Goal: Transaction & Acquisition: Purchase product/service

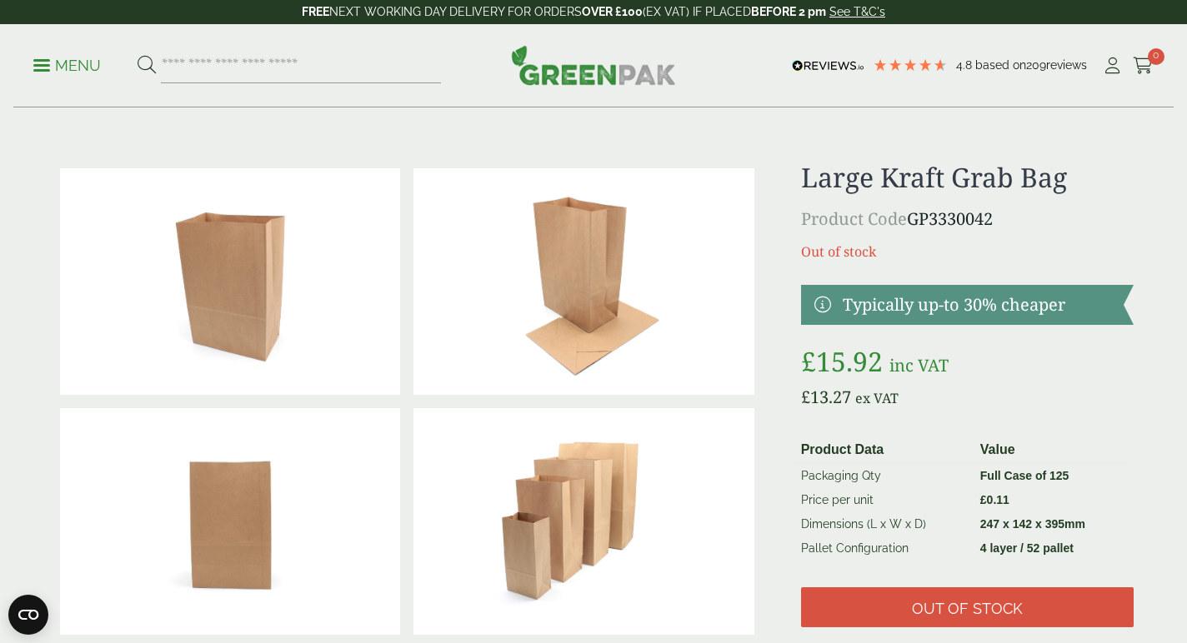
click at [48, 64] on span at bounding box center [41, 65] width 17 height 3
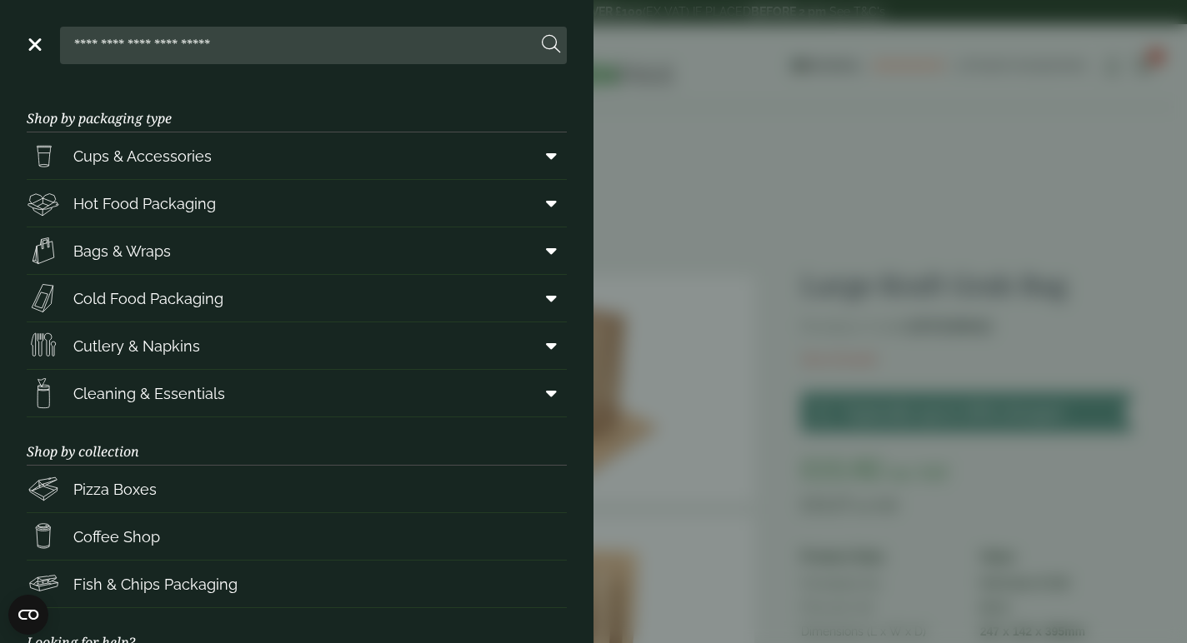
click at [213, 38] on input "search" at bounding box center [302, 45] width 470 height 35
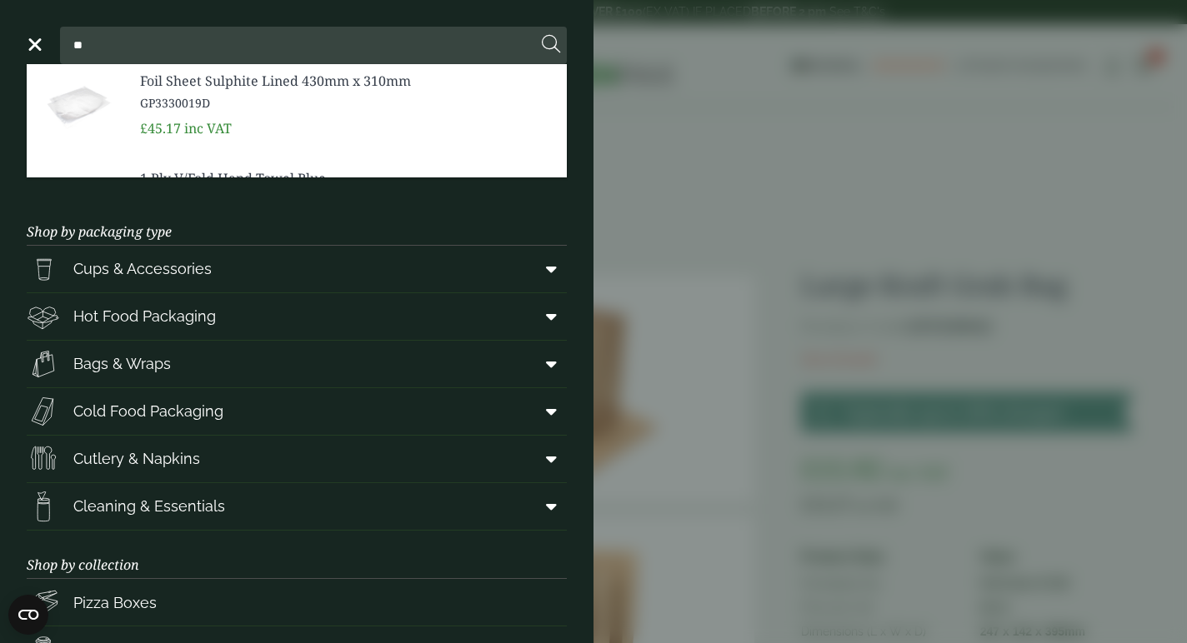
type input "*"
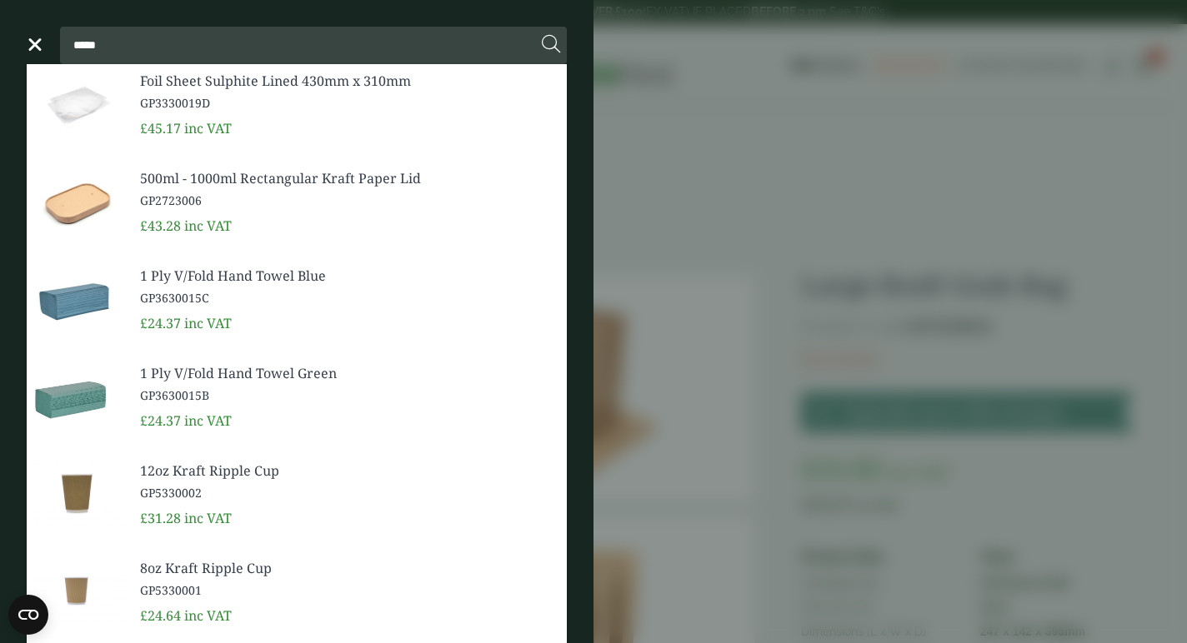
type input "*****"
click at [542, 34] on button at bounding box center [551, 45] width 18 height 22
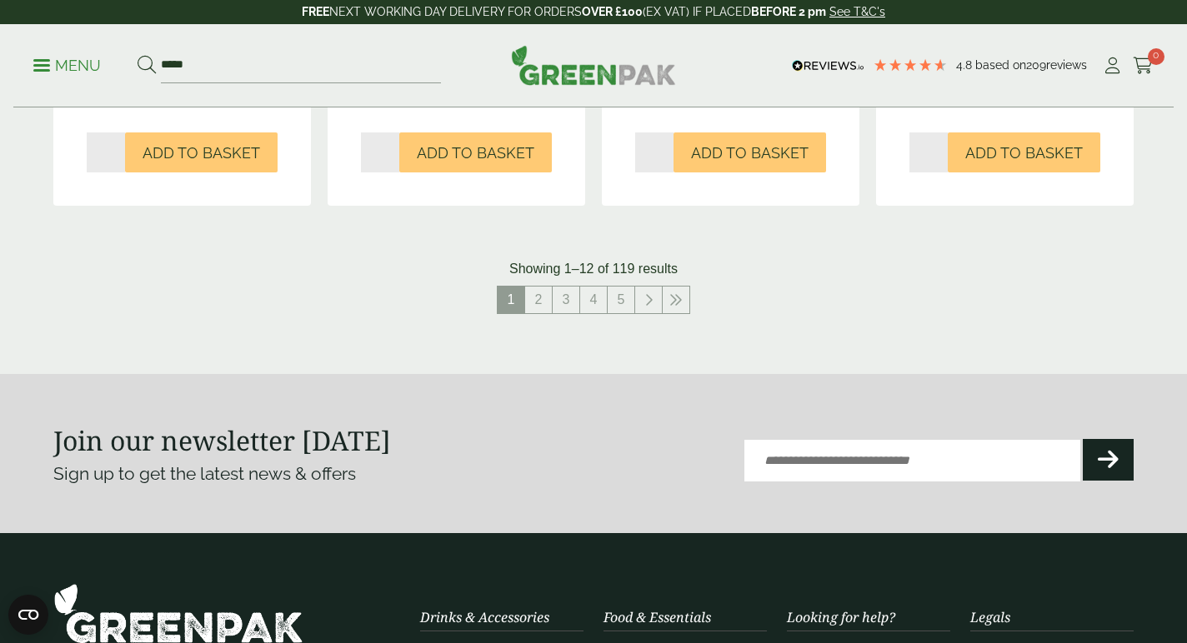
scroll to position [1835, 0]
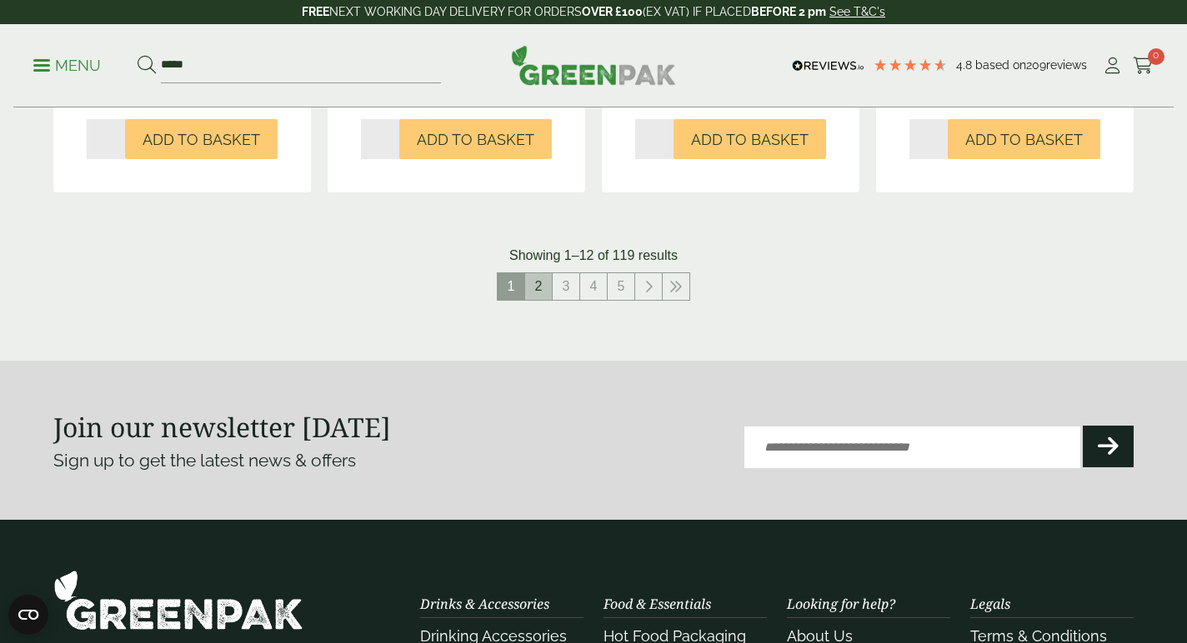
click at [533, 289] on link "2" at bounding box center [538, 286] width 27 height 27
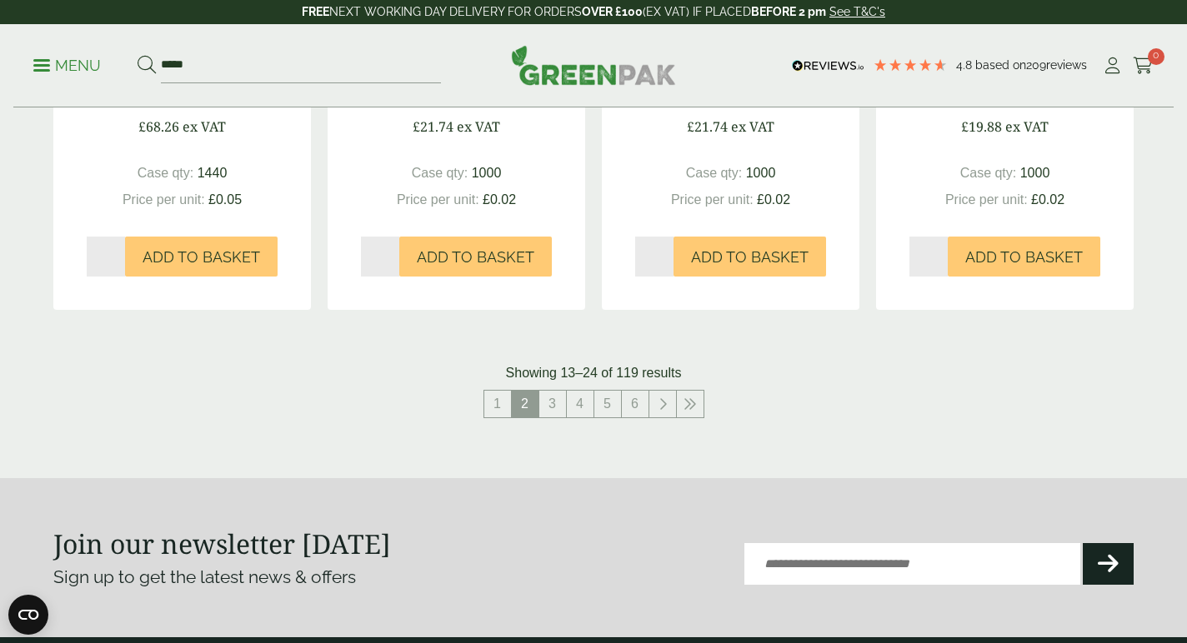
scroll to position [1797, 0]
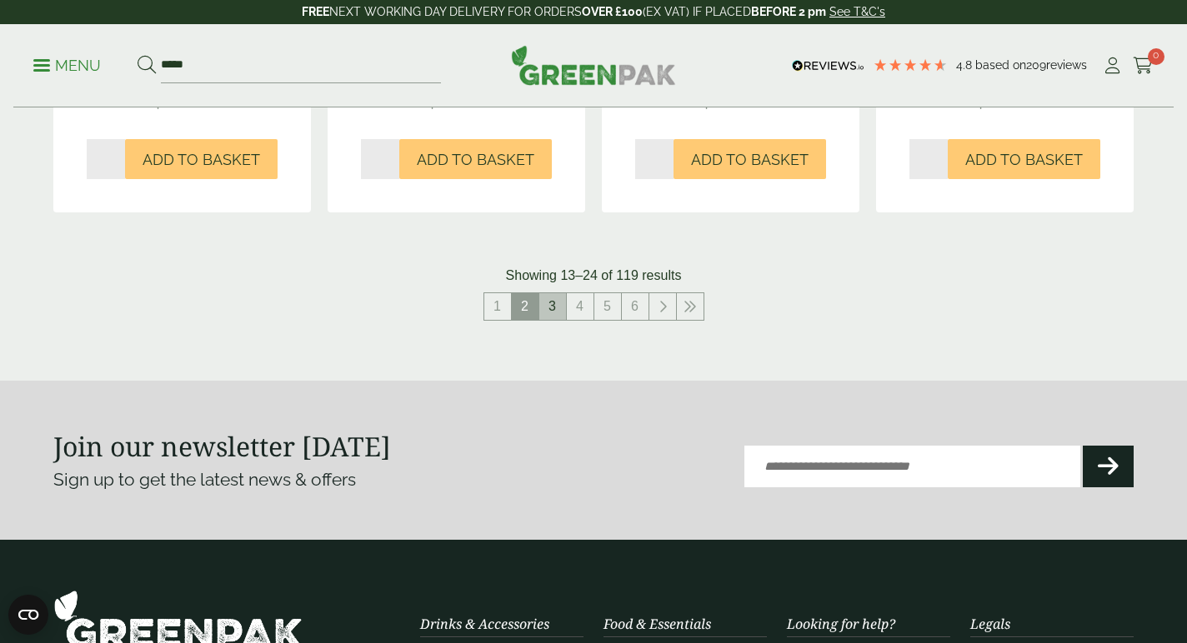
click at [553, 301] on link "3" at bounding box center [552, 306] width 27 height 27
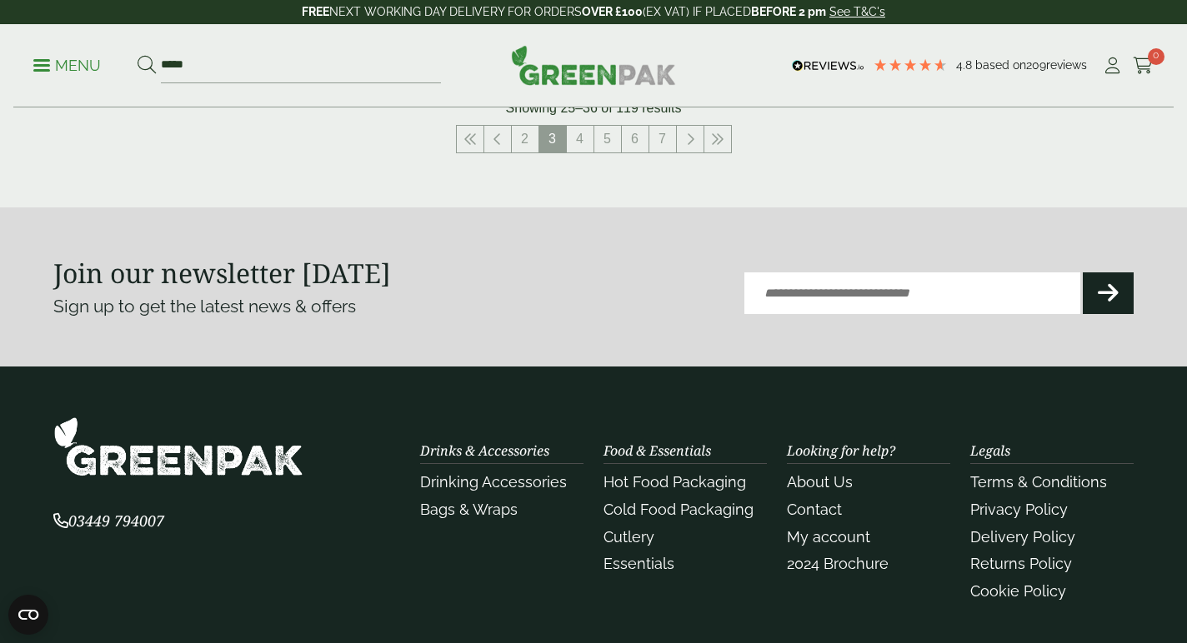
scroll to position [2000, 0]
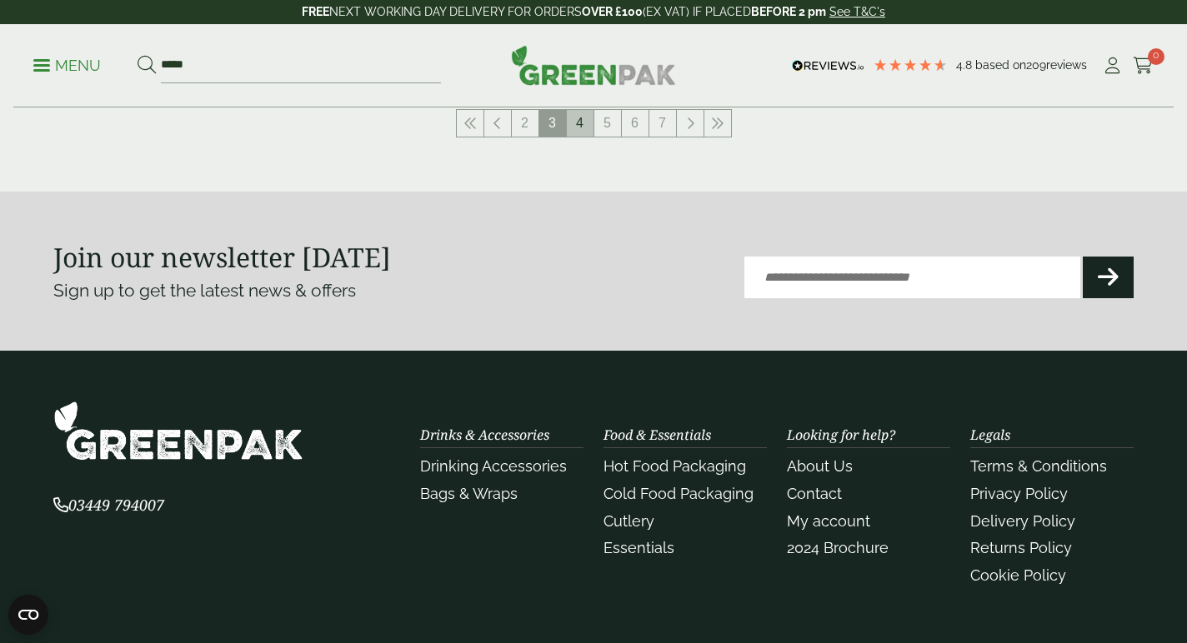
click at [582, 124] on link "4" at bounding box center [580, 123] width 27 height 27
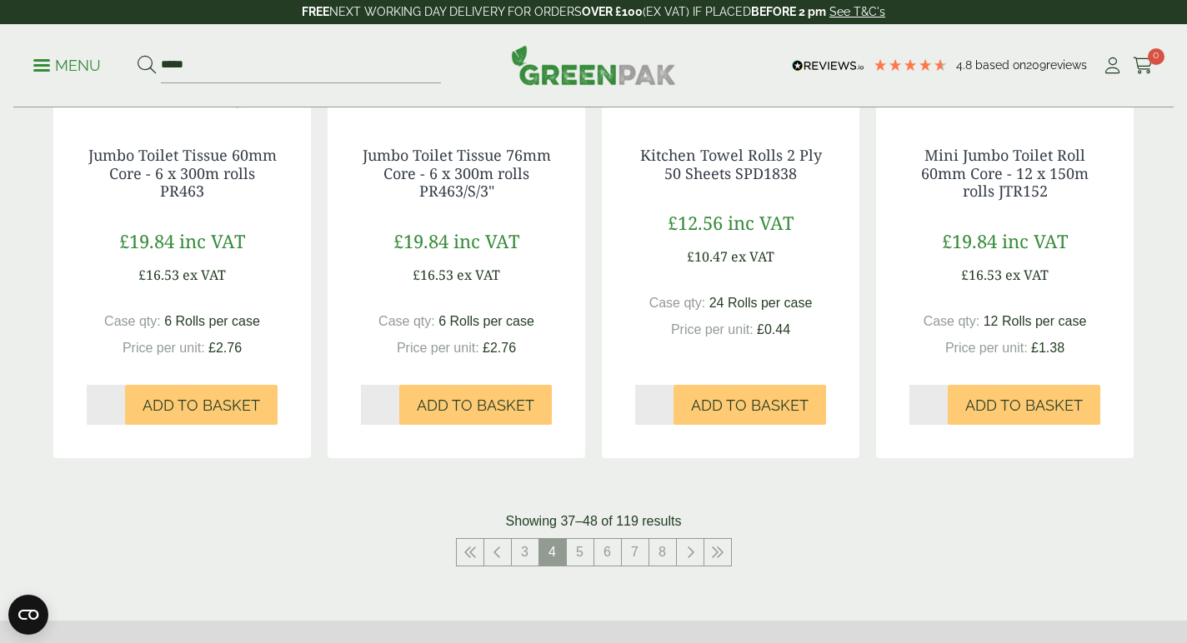
scroll to position [1750, 0]
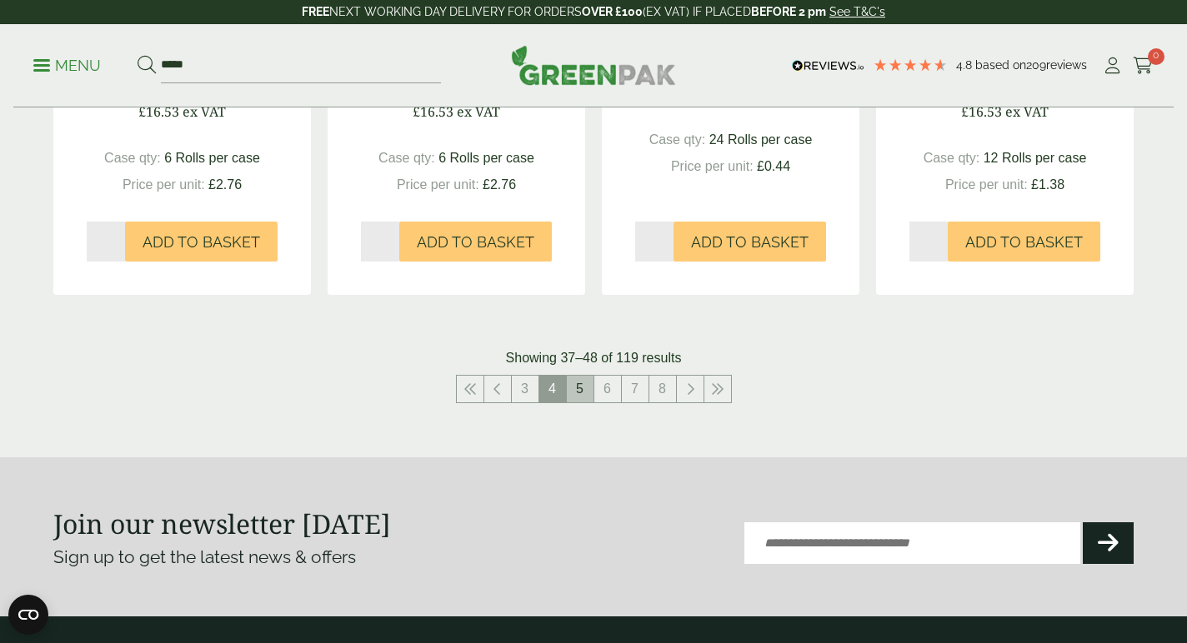
click at [572, 383] on link "5" at bounding box center [580, 389] width 27 height 27
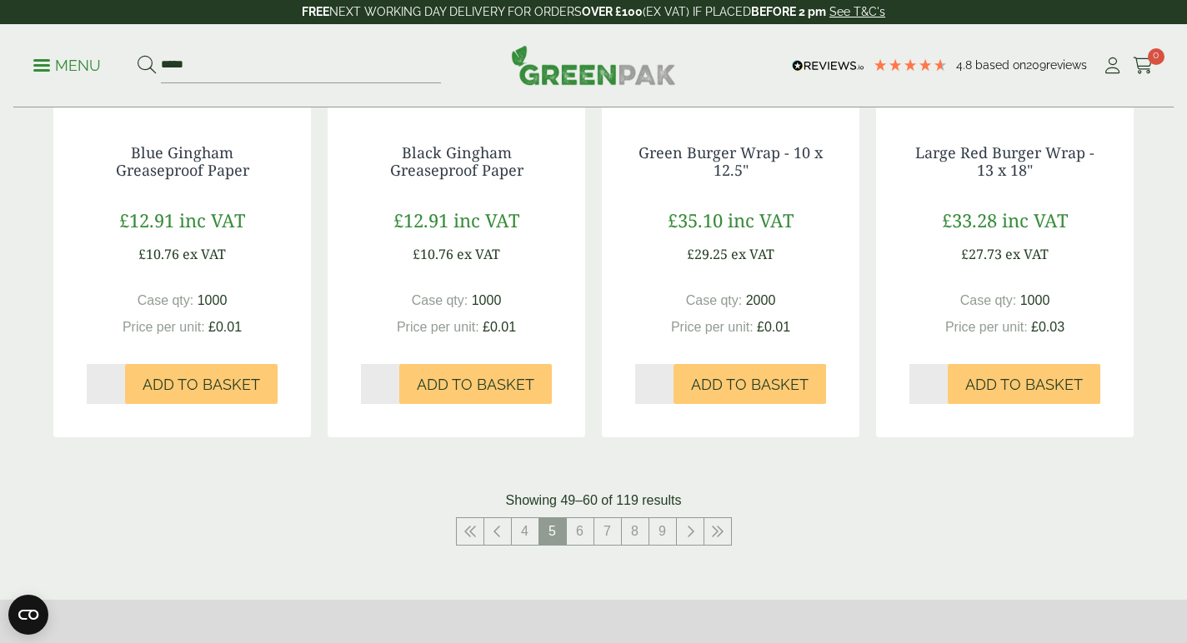
scroll to position [1622, 0]
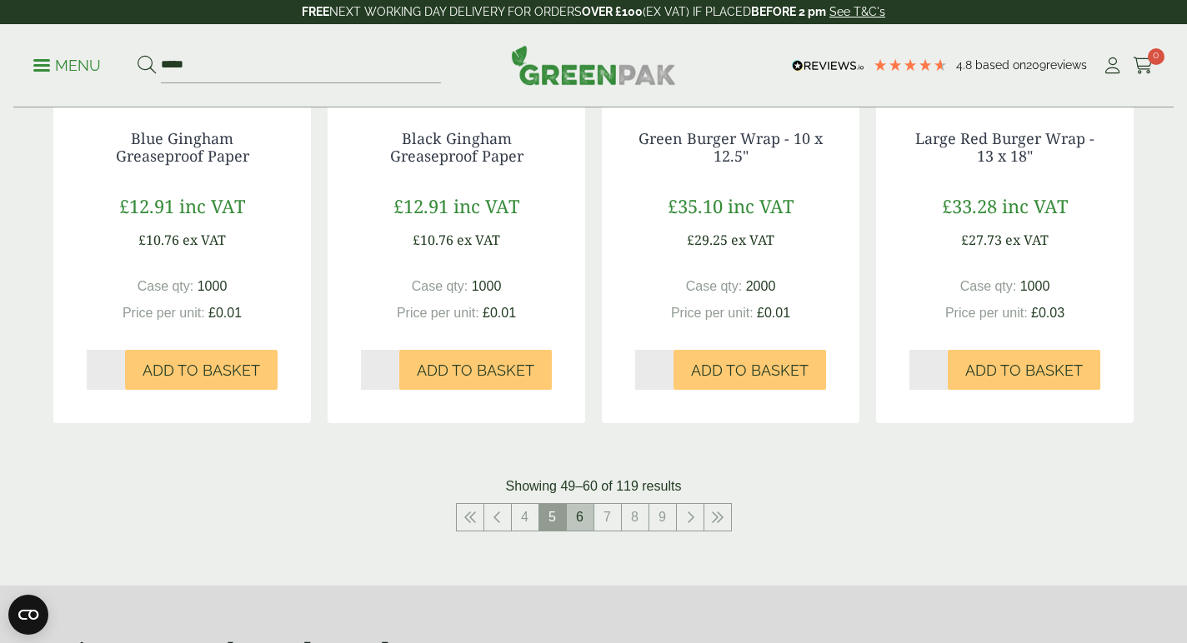
click at [579, 514] on link "6" at bounding box center [580, 517] width 27 height 27
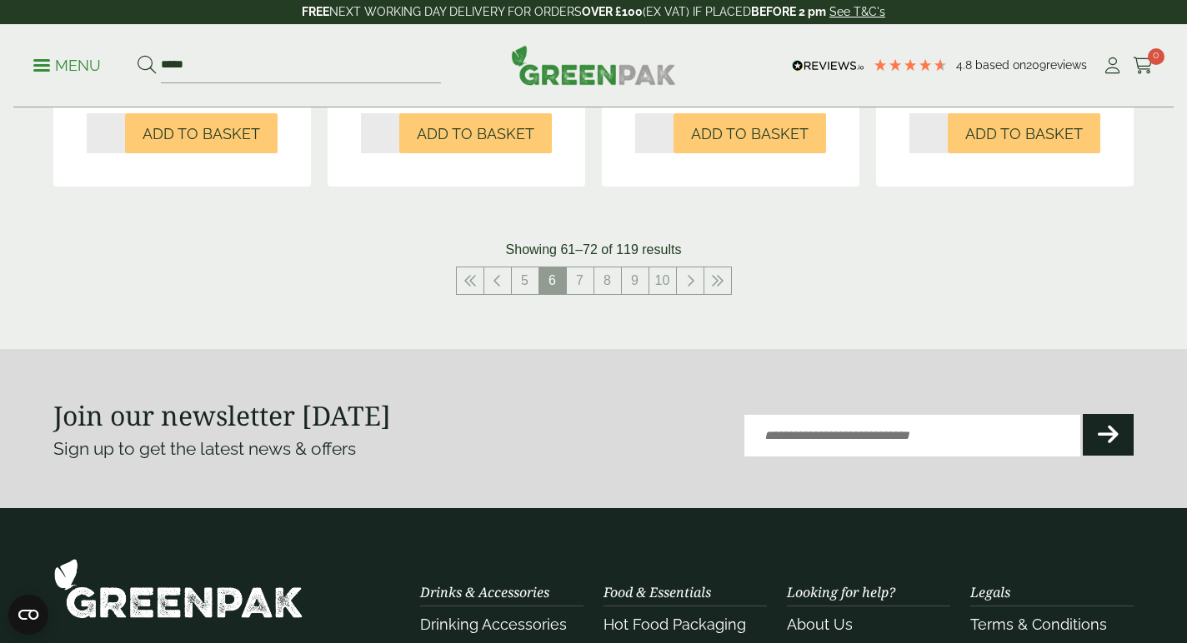
scroll to position [1832, 0]
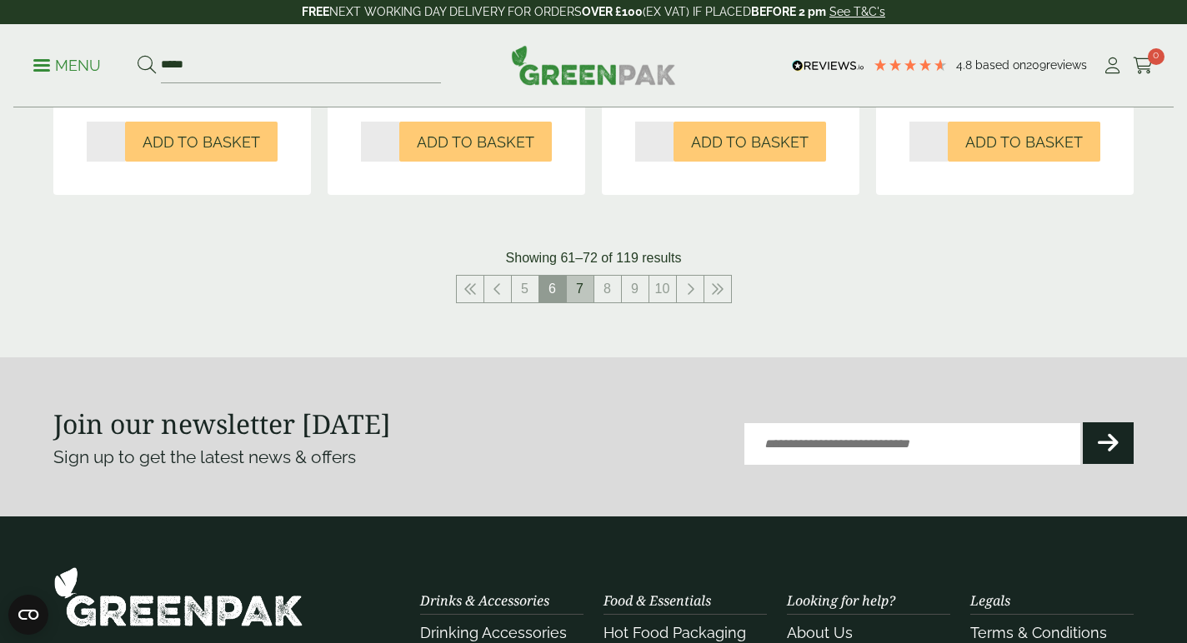
click at [575, 290] on link "7" at bounding box center [580, 289] width 27 height 27
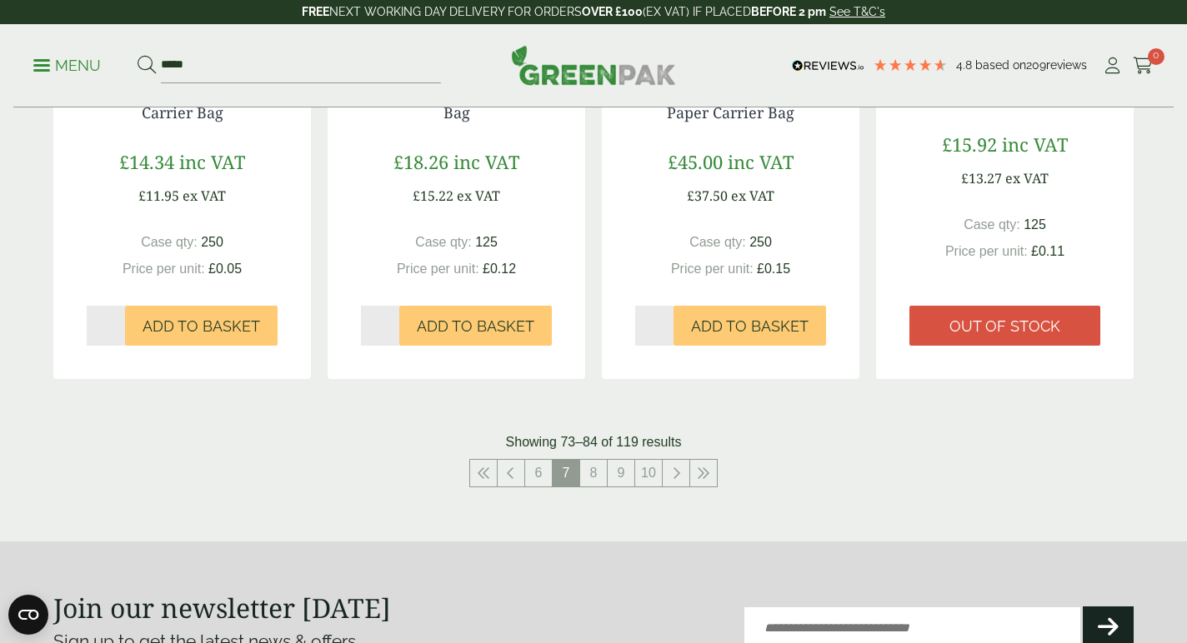
scroll to position [1667, 0]
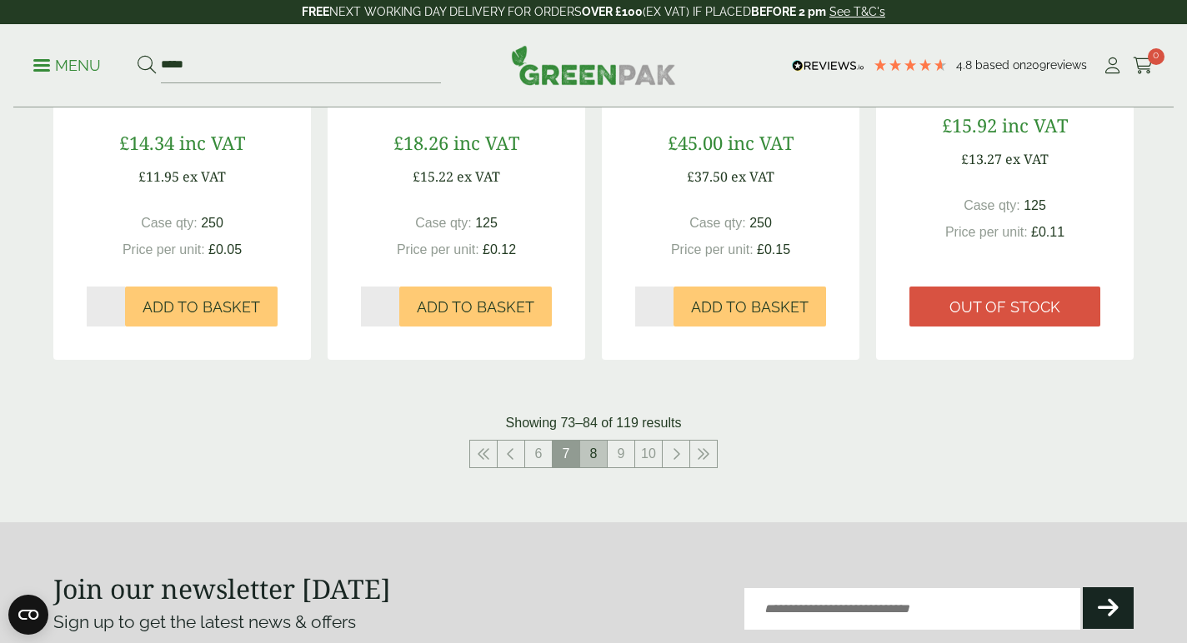
click at [587, 453] on link "8" at bounding box center [593, 454] width 27 height 27
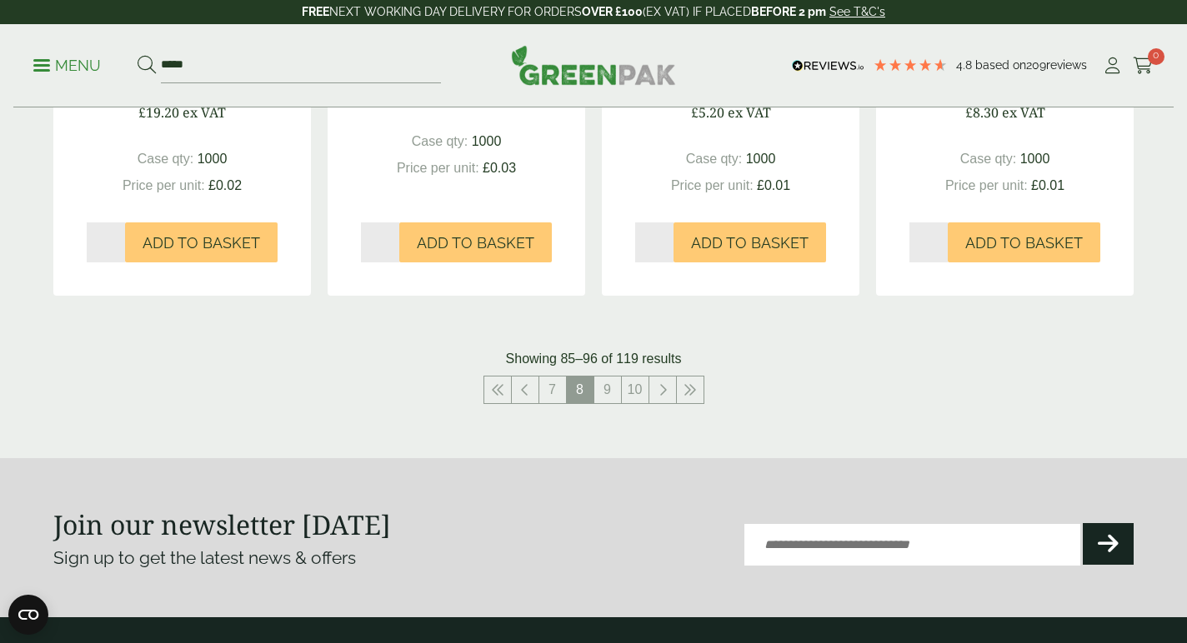
scroll to position [1803, 0]
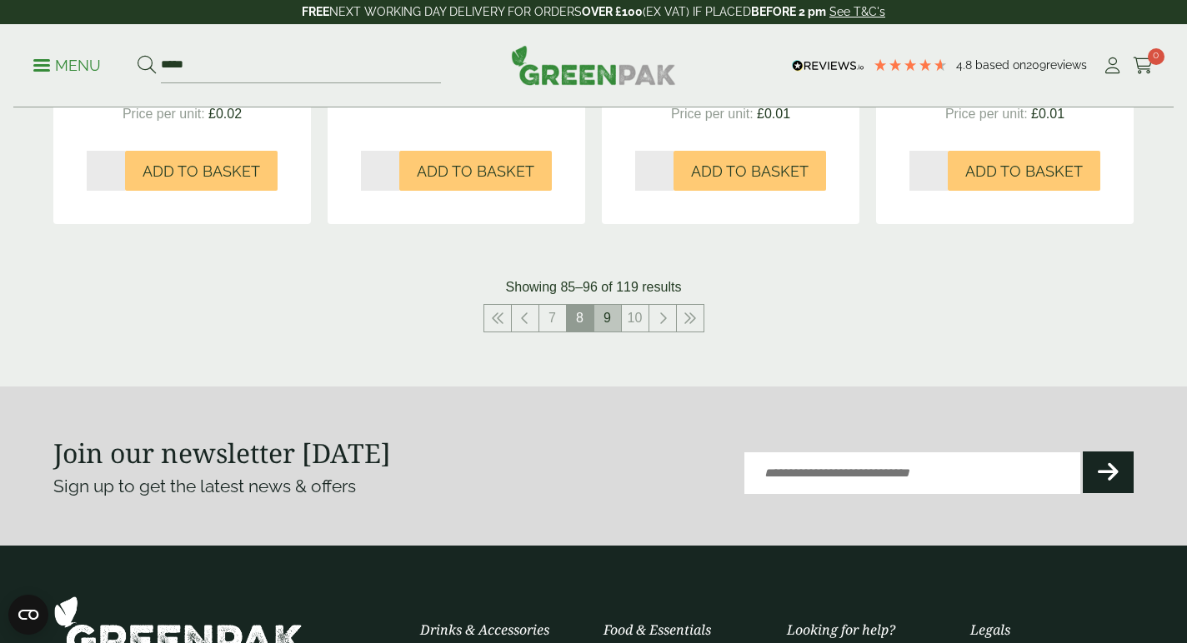
click at [604, 319] on link "9" at bounding box center [607, 318] width 27 height 27
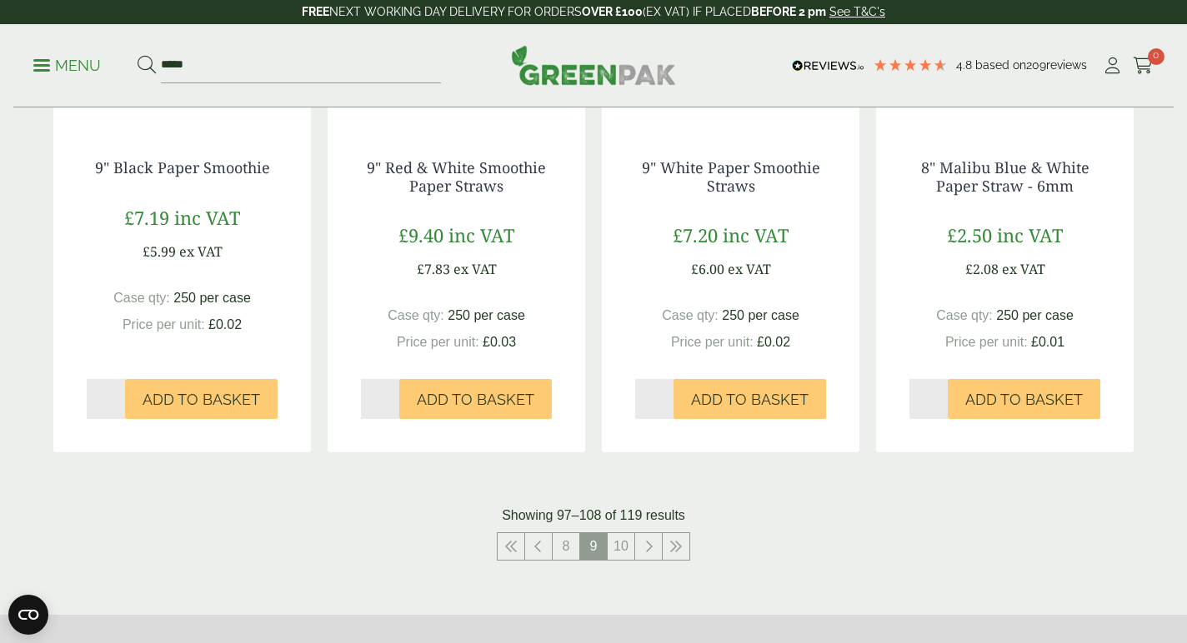
scroll to position [1705, 0]
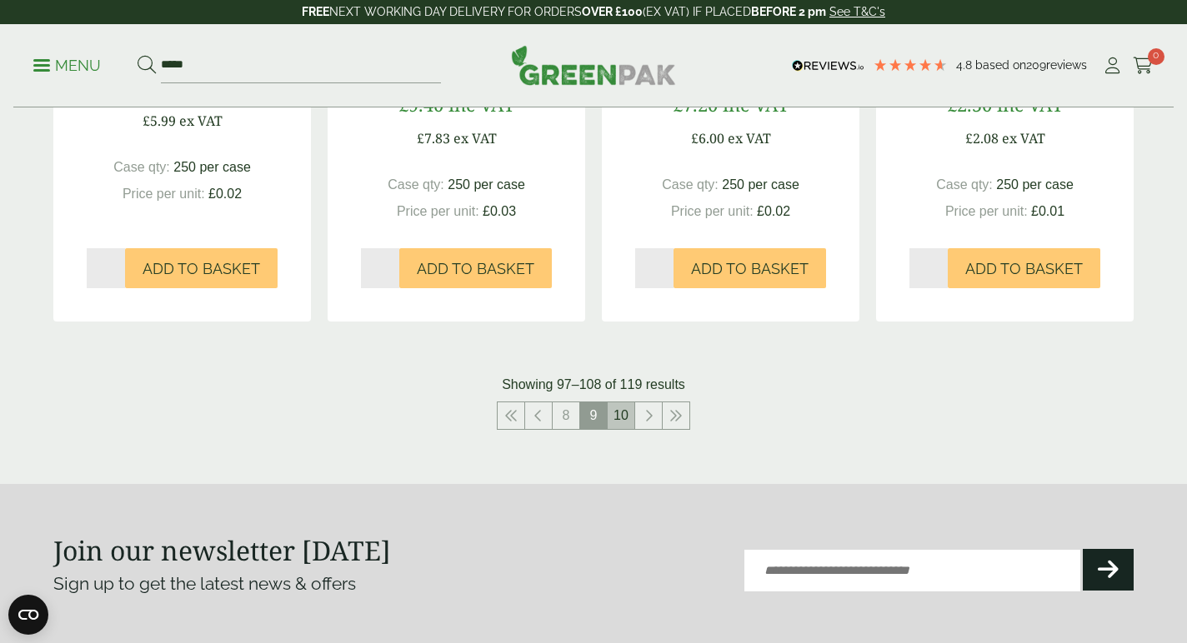
click at [618, 410] on link "10" at bounding box center [621, 416] width 27 height 27
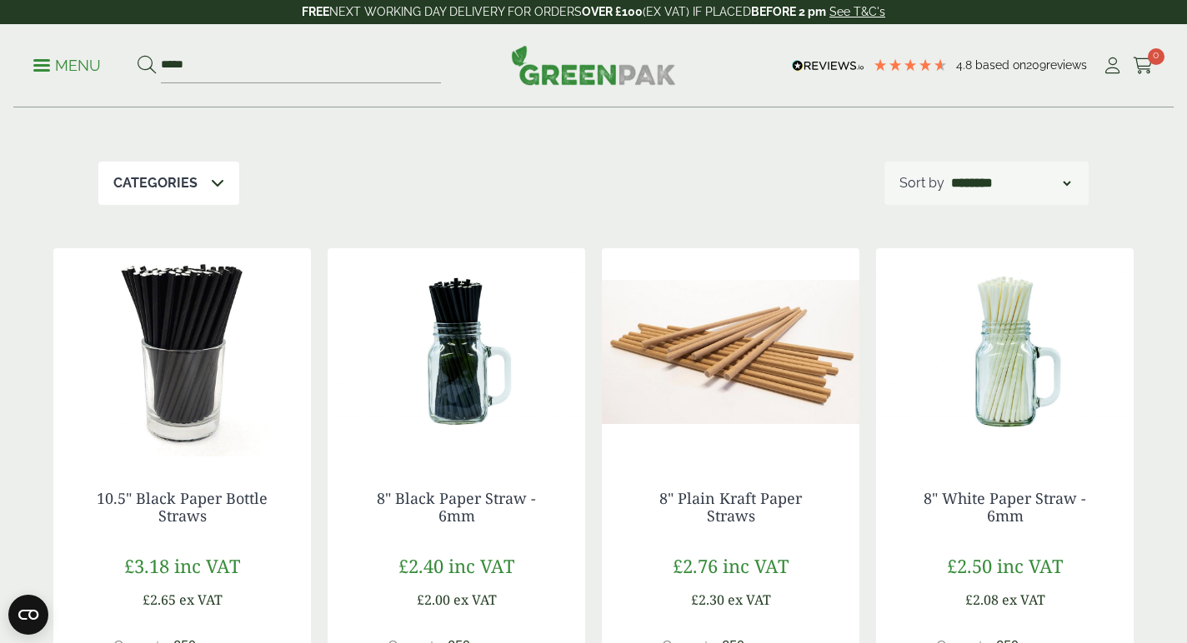
scroll to position [121, 0]
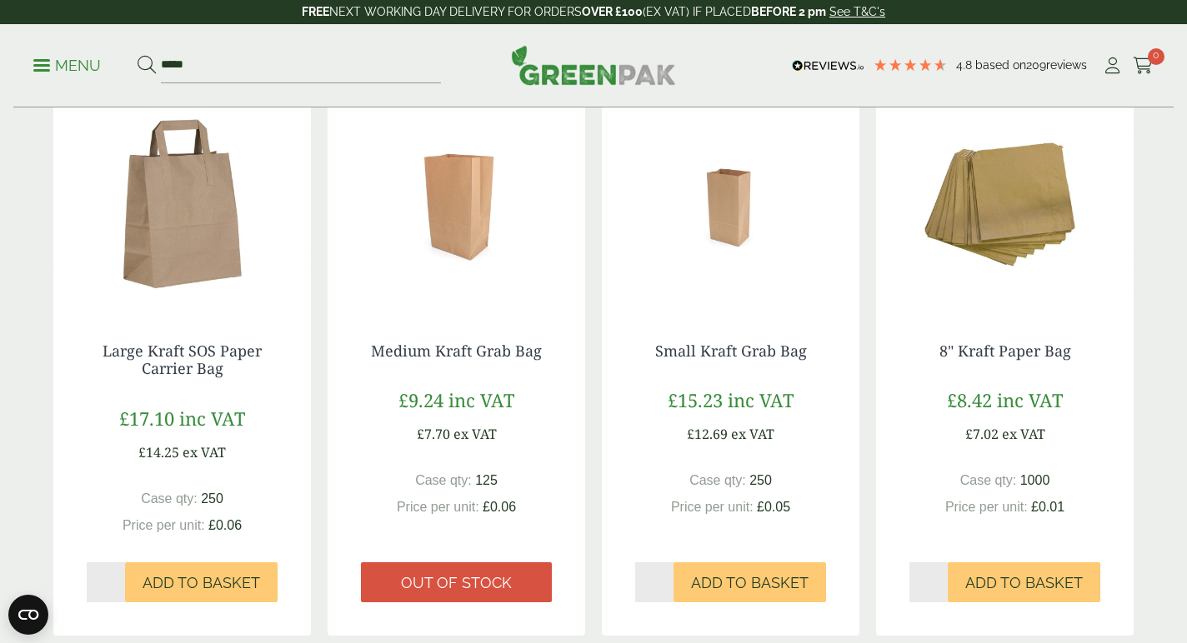
scroll to position [249, 0]
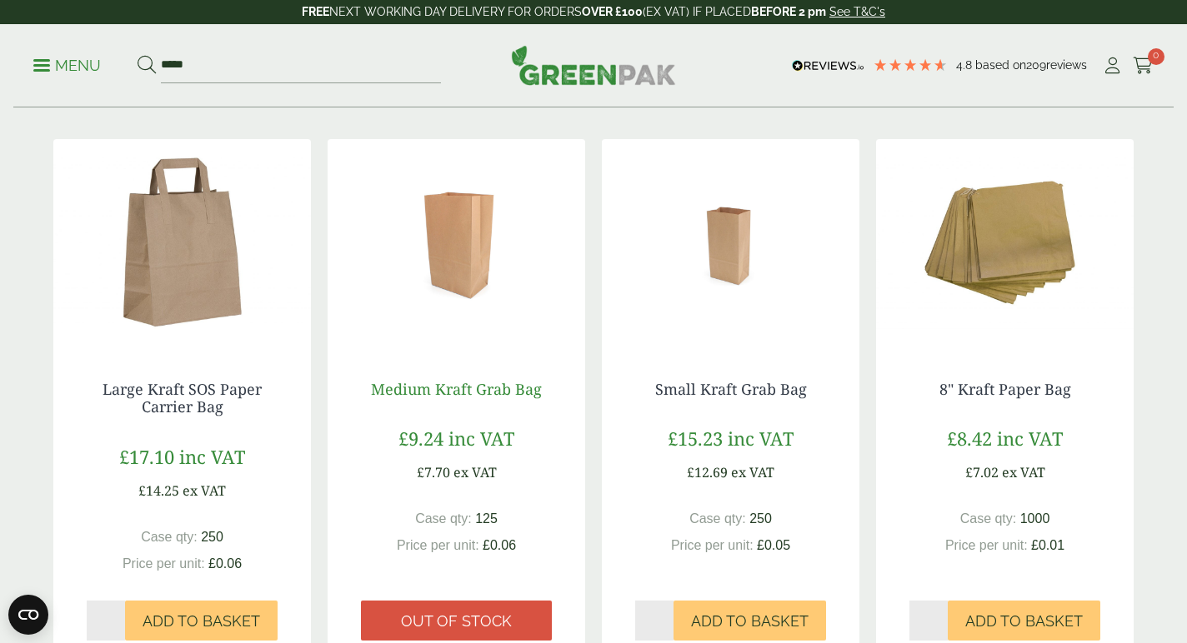
click at [463, 392] on link "Medium Kraft Grab Bag" at bounding box center [456, 389] width 171 height 20
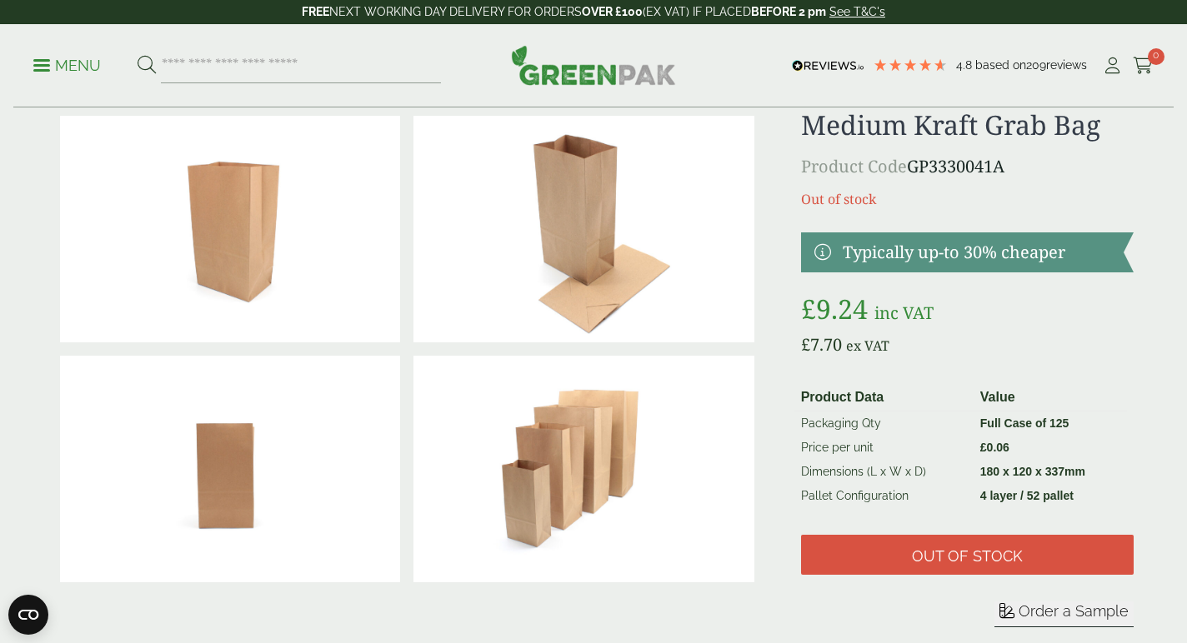
scroll to position [18, 0]
